Goal: Task Accomplishment & Management: Complete application form

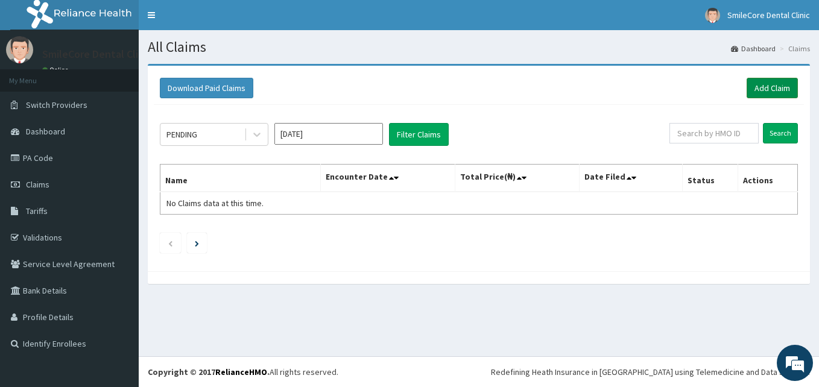
click at [758, 98] on link "Add Claim" at bounding box center [771, 88] width 51 height 20
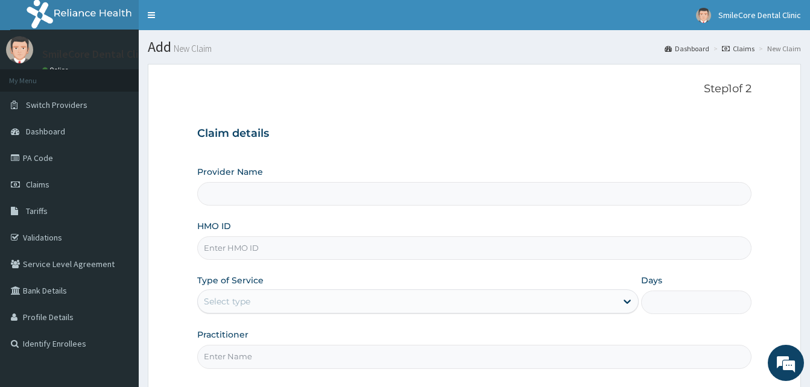
type input "SmileCore Dental Clinic"
click at [259, 250] on input "HMO ID" at bounding box center [474, 248] width 554 height 24
click at [227, 248] on input "HMO ID" at bounding box center [474, 248] width 554 height 24
type input "LWW/10081/A"
click at [288, 300] on div "Select type" at bounding box center [407, 301] width 418 height 19
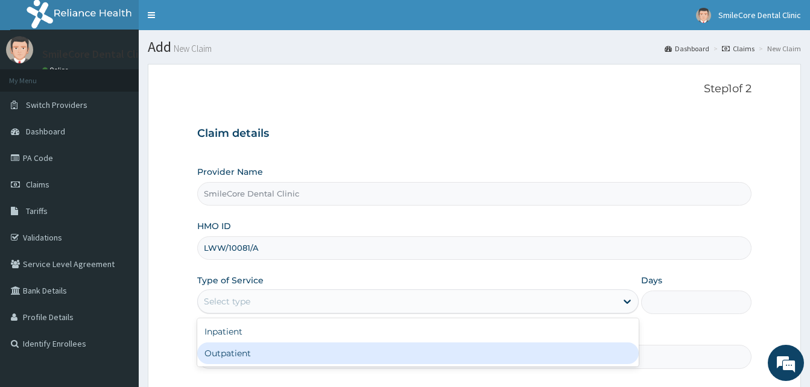
click at [230, 345] on div "Outpatient" at bounding box center [417, 353] width 441 height 22
type input "1"
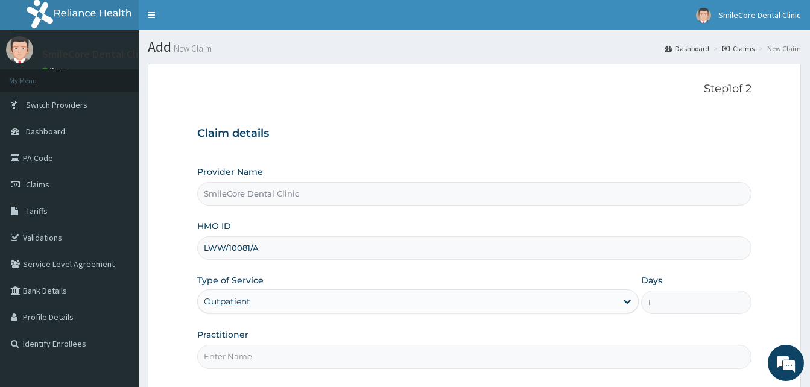
click at [223, 354] on input "Practitioner" at bounding box center [474, 357] width 554 height 24
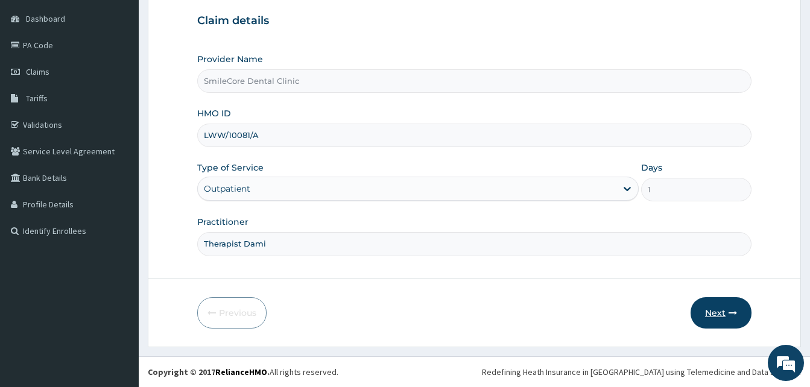
type input "Therapist Dami"
click at [705, 312] on button "Next" at bounding box center [720, 312] width 61 height 31
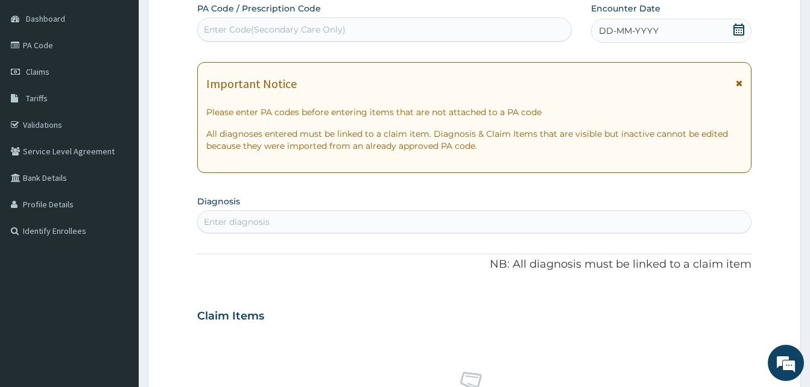
click at [219, 32] on div "Enter Code(Secondary Care Only)" at bounding box center [275, 30] width 142 height 12
paste input "PA/ECAA5D"
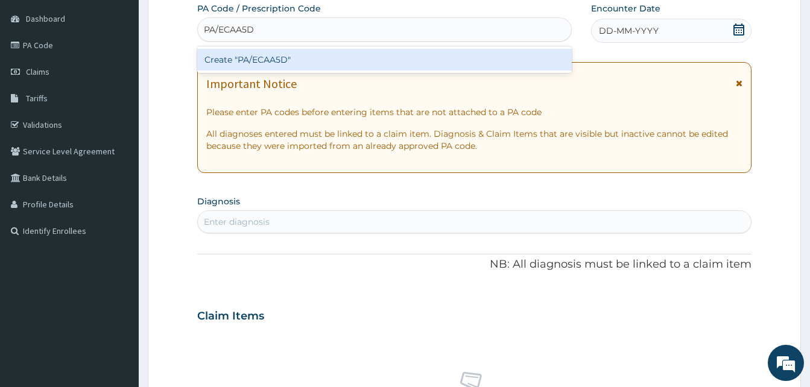
type input "PA/ECAA5D"
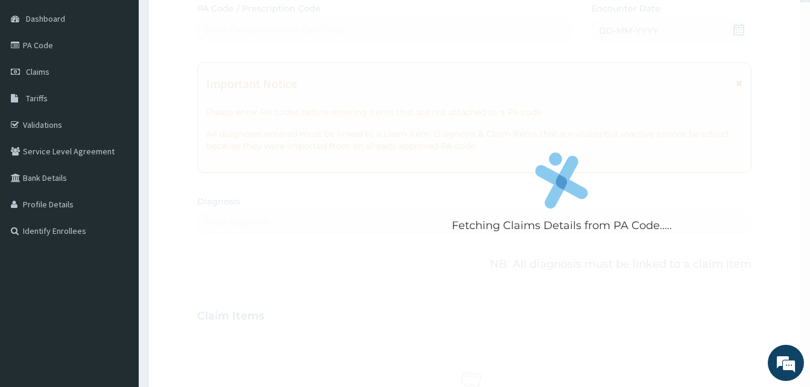
click at [712, 27] on div "Fetching Claims Details from PA Code..... PA Code / Prescription Code Enter Cod…" at bounding box center [474, 314] width 554 height 624
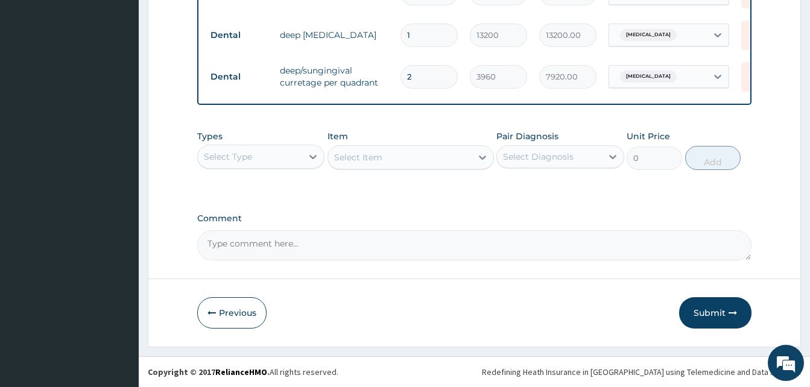
scroll to position [600, 0]
click at [692, 312] on button "Submit" at bounding box center [715, 312] width 72 height 31
